Goal: Information Seeking & Learning: Learn about a topic

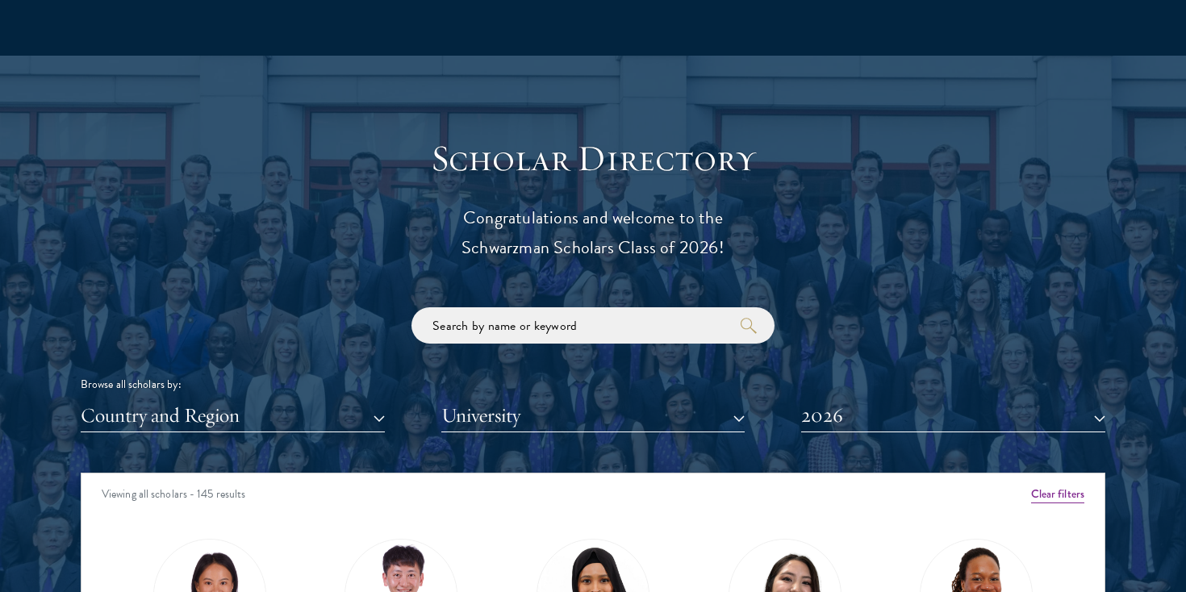
scroll to position [1942, 0]
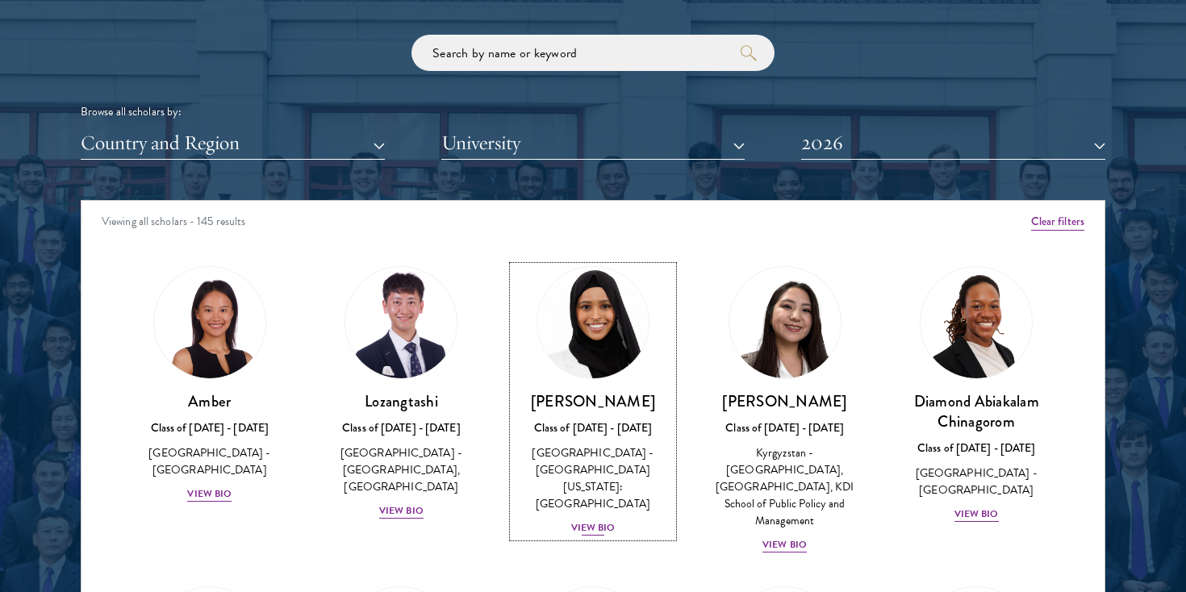
click at [607, 520] on div "View Bio" at bounding box center [593, 527] width 44 height 15
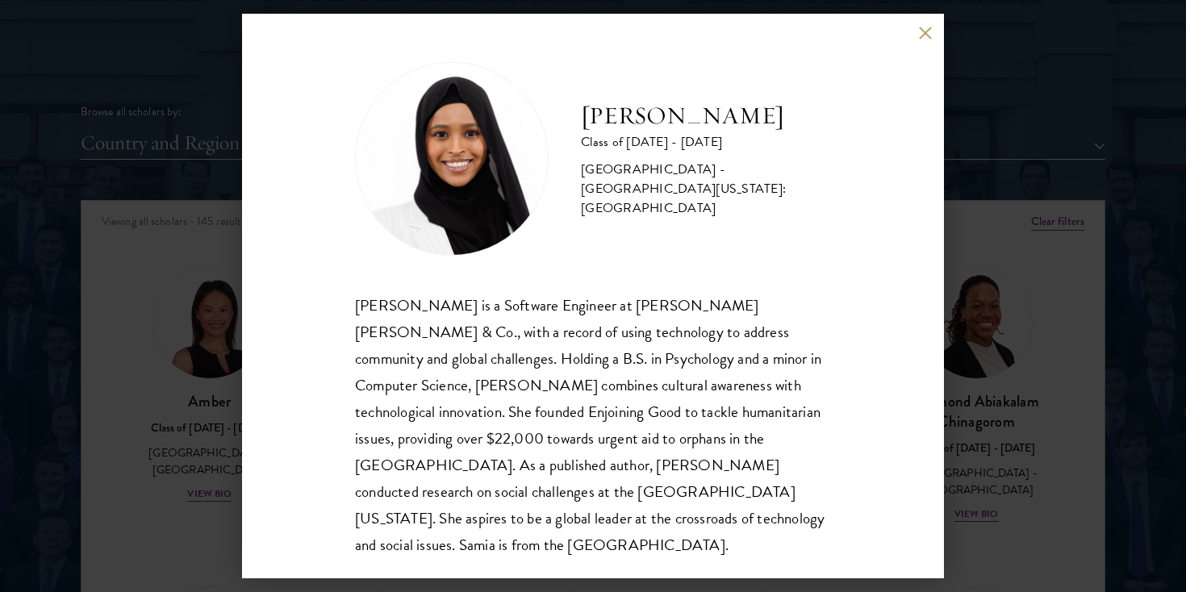
click at [914, 34] on div "[PERSON_NAME] Class of [DATE] - [DATE] [GEOGRAPHIC_DATA] - [GEOGRAPHIC_DATA][US…" at bounding box center [593, 296] width 702 height 565
click at [921, 34] on button at bounding box center [925, 33] width 14 height 14
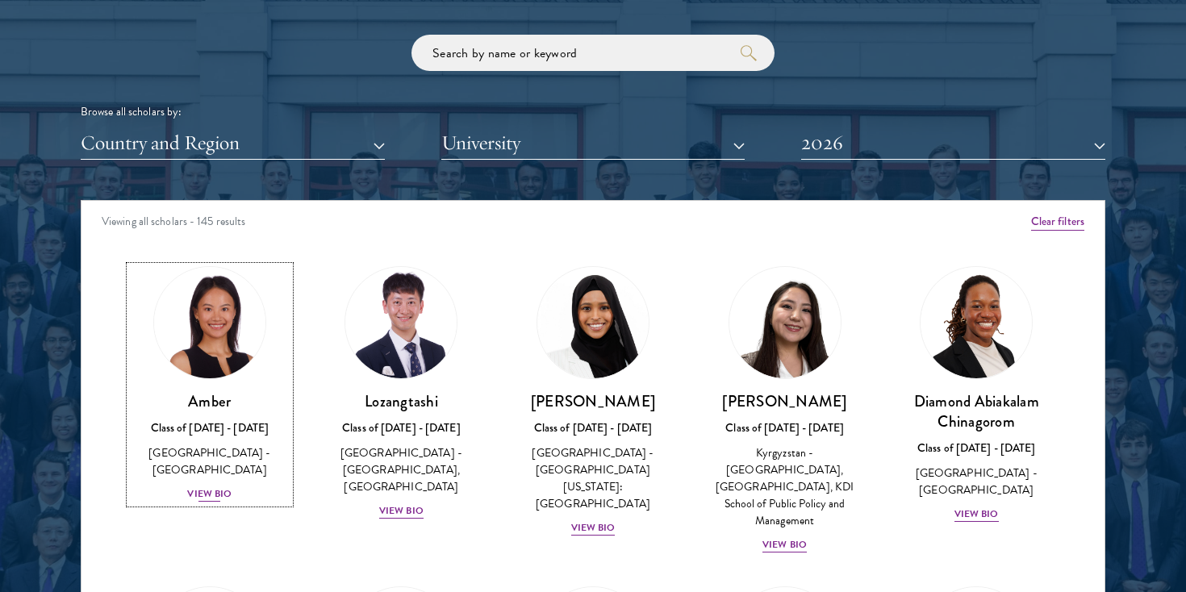
click at [219, 487] on div "View Bio" at bounding box center [209, 494] width 44 height 15
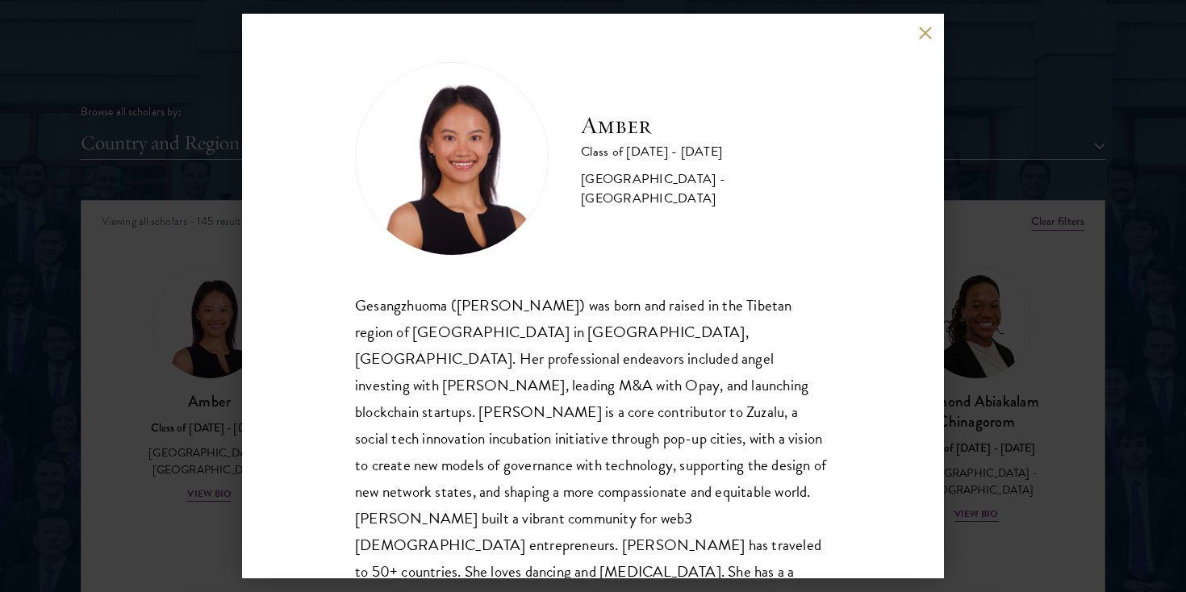
click at [923, 38] on button at bounding box center [925, 33] width 14 height 14
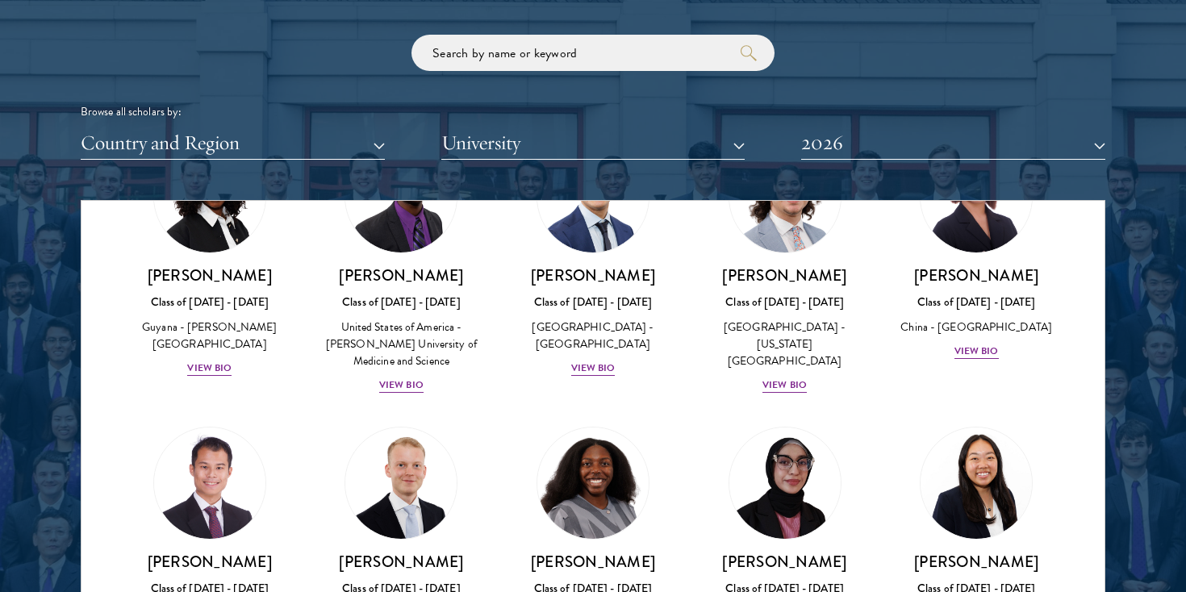
scroll to position [2964, 0]
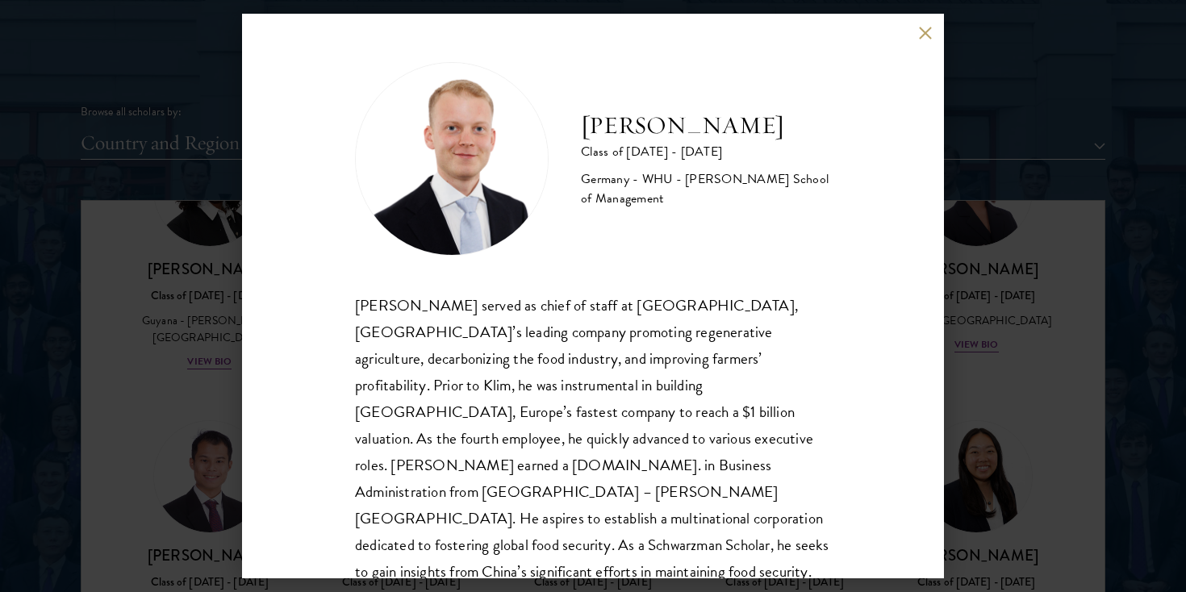
click at [924, 35] on button at bounding box center [925, 33] width 14 height 14
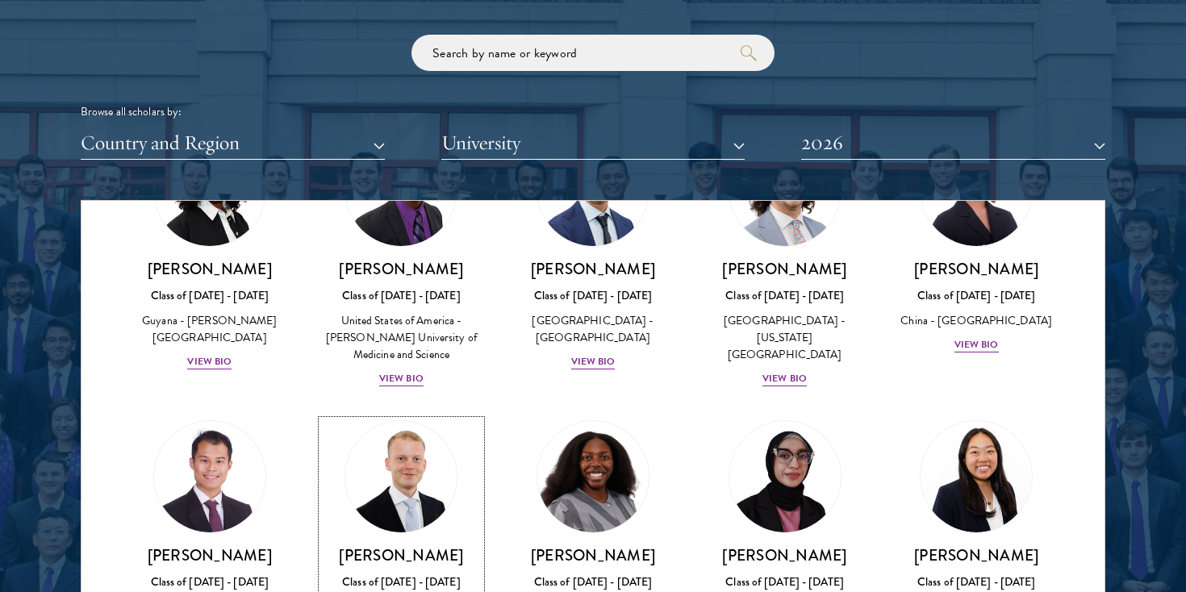
scroll to position [2933, 0]
